Goal: Check status: Check status

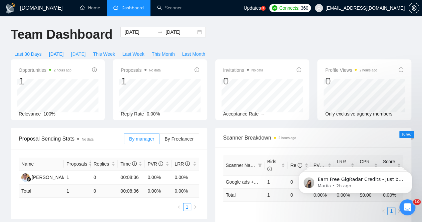
click at [86, 50] on span "[DATE]" at bounding box center [78, 53] width 15 height 7
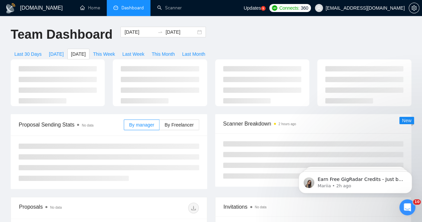
type input "[DATE]"
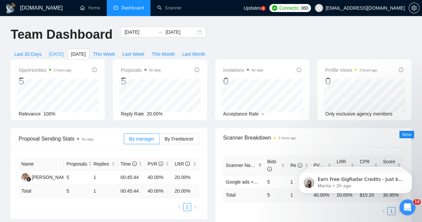
click at [64, 50] on span "[DATE]" at bounding box center [56, 53] width 15 height 7
type input "[DATE]"
click at [115, 50] on span "This Week" at bounding box center [104, 53] width 22 height 7
type input "[DATE]"
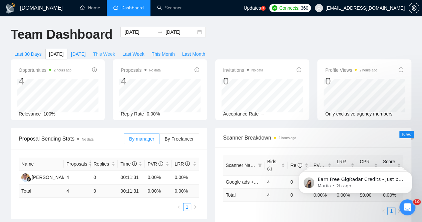
type input "[DATE]"
click at [144, 50] on span "Last Week" at bounding box center [133, 53] width 22 height 7
type input "[DATE]"
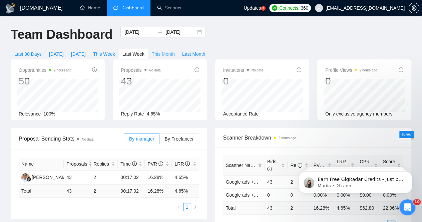
click at [175, 50] on span "This Month" at bounding box center [163, 53] width 23 height 7
type input "[DATE]"
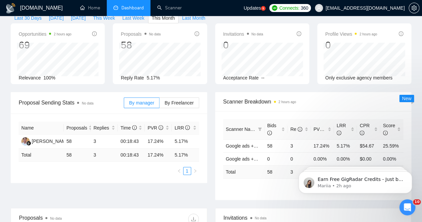
scroll to position [10, 0]
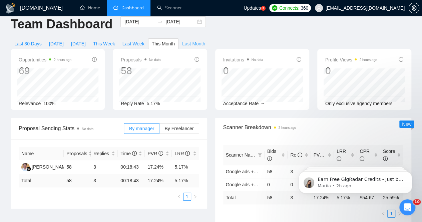
click at [205, 40] on span "Last Month" at bounding box center [193, 43] width 23 height 7
type input "[DATE]"
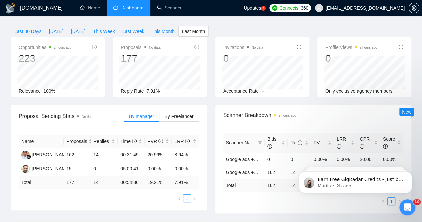
scroll to position [16, 0]
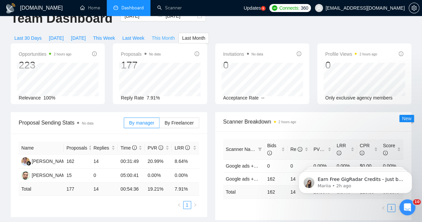
click at [175, 34] on span "This Month" at bounding box center [163, 37] width 23 height 7
type input "[DATE]"
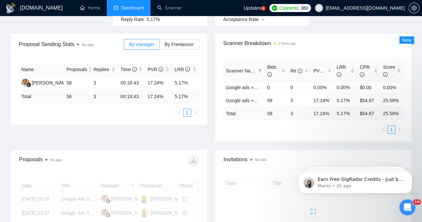
scroll to position [96, 0]
